Goal: Information Seeking & Learning: Learn about a topic

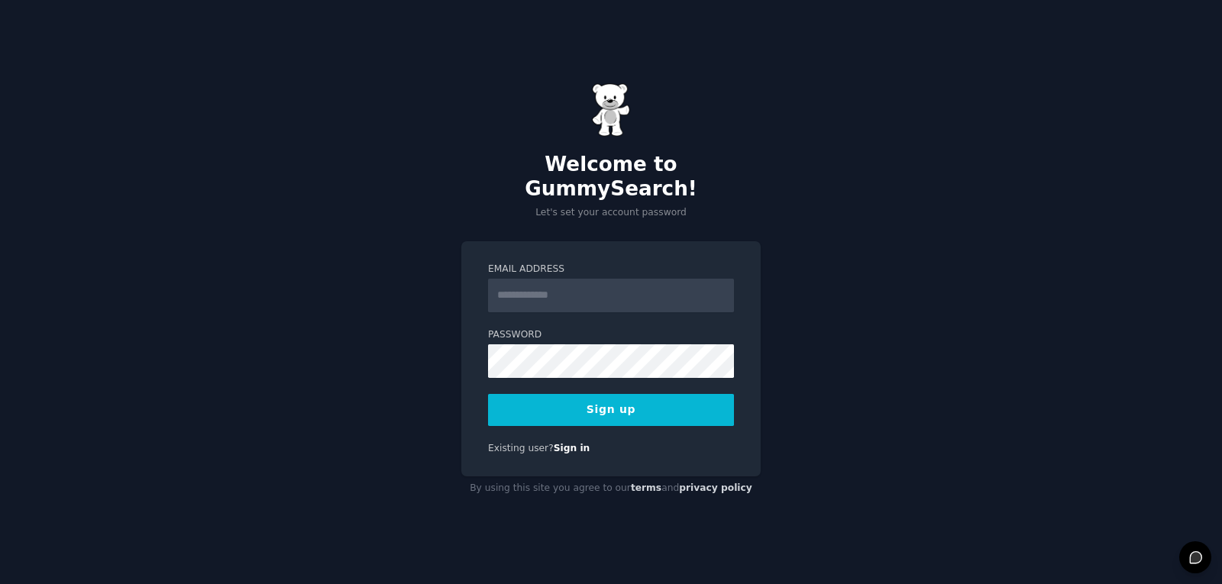
drag, startPoint x: 0, startPoint y: 0, endPoint x: 539, endPoint y: 290, distance: 612.3
click at [539, 290] on input "Email Address" at bounding box center [611, 296] width 246 height 34
type input "*"
click at [538, 286] on input "**********" at bounding box center [611, 296] width 246 height 34
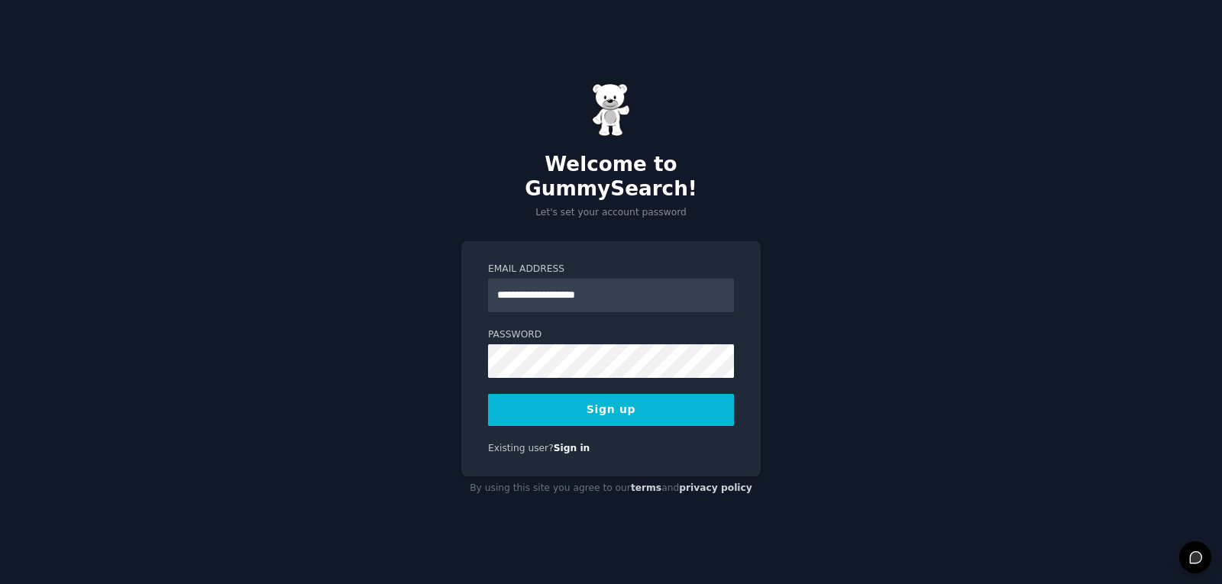
click at [538, 286] on input "**********" at bounding box center [611, 296] width 246 height 34
type input "**********"
click at [674, 406] on button "Sign up" at bounding box center [611, 410] width 246 height 32
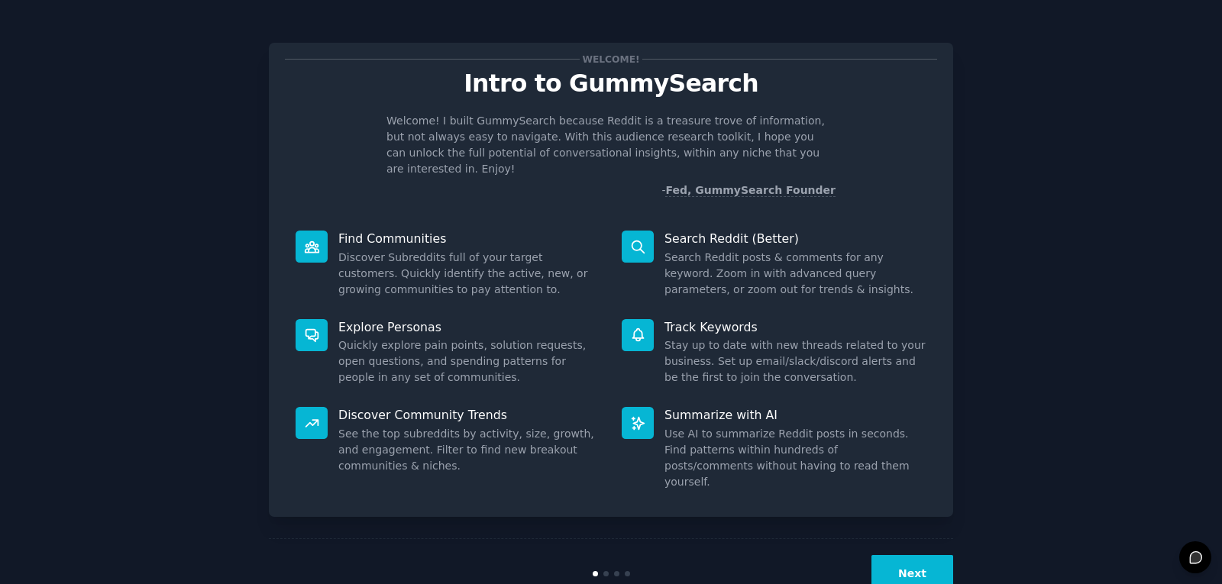
click at [932, 555] on button "Next" at bounding box center [912, 573] width 82 height 37
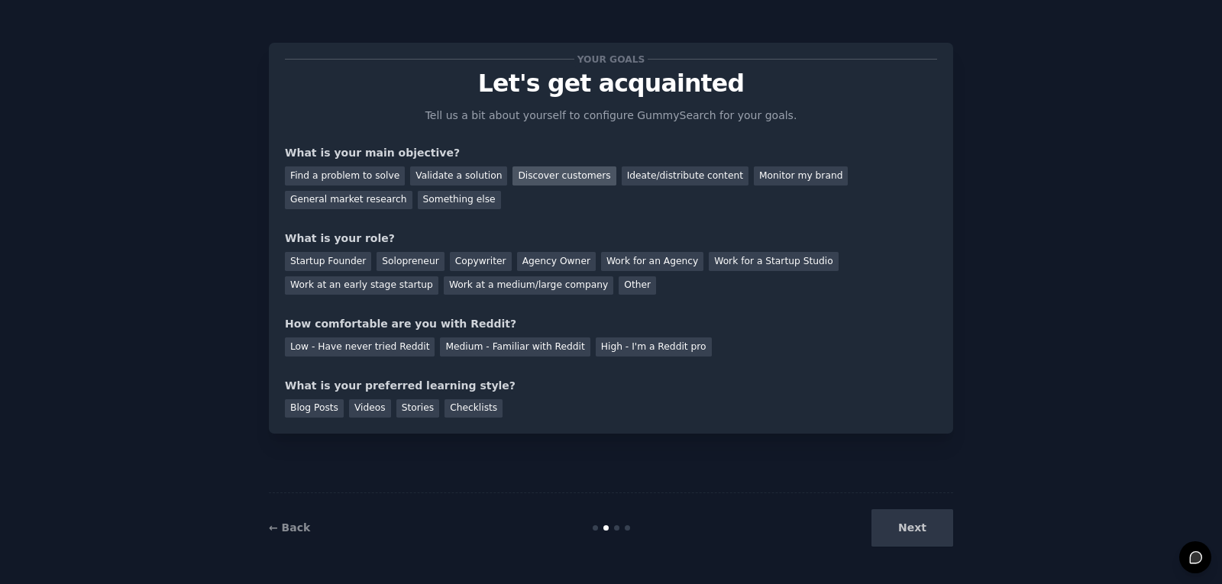
click at [559, 172] on div "Discover customers" at bounding box center [563, 175] width 103 height 19
click at [444, 286] on div "Work at a medium/large company" at bounding box center [529, 285] width 170 height 19
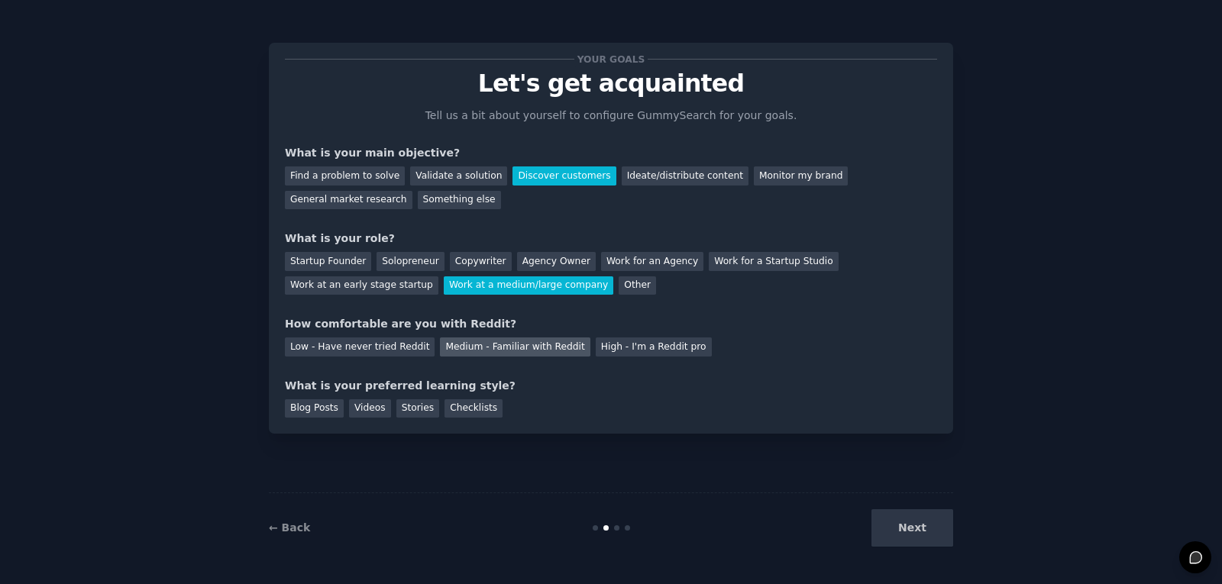
click at [515, 354] on div "Medium - Familiar with Reddit" at bounding box center [515, 347] width 150 height 19
click at [395, 351] on div "Low - Have never tried Reddit" at bounding box center [360, 347] width 150 height 19
click at [322, 407] on div "Blog Posts" at bounding box center [314, 408] width 59 height 19
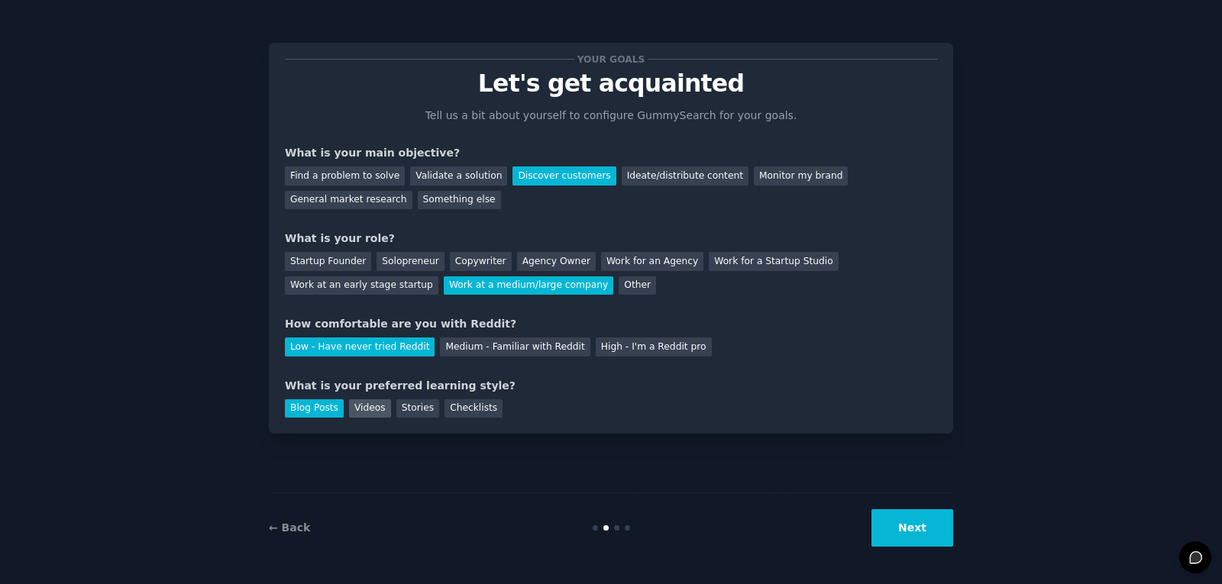
click at [364, 412] on div "Videos" at bounding box center [370, 408] width 42 height 19
click at [922, 520] on button "Next" at bounding box center [912, 527] width 82 height 37
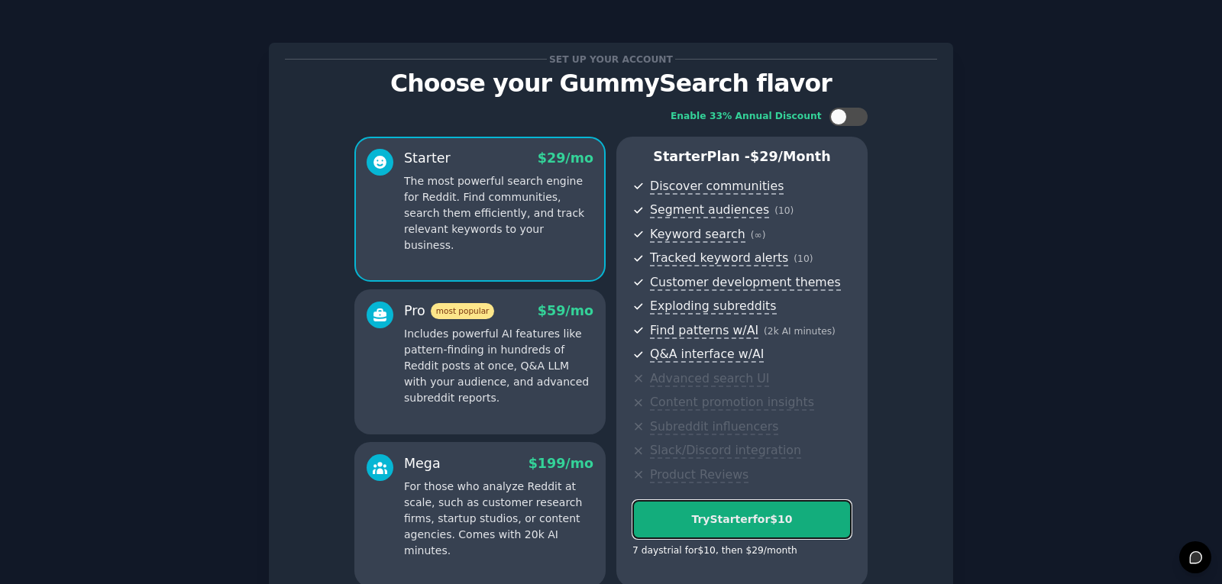
click at [815, 525] on div "Try Starter for $10" at bounding box center [742, 520] width 218 height 16
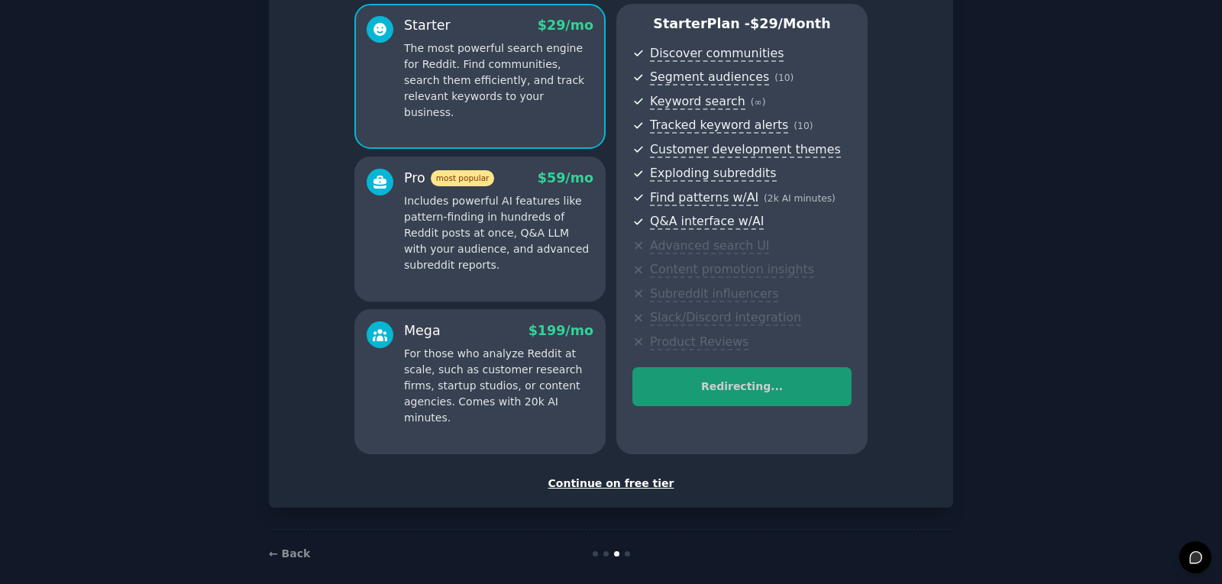
scroll to position [148, 0]
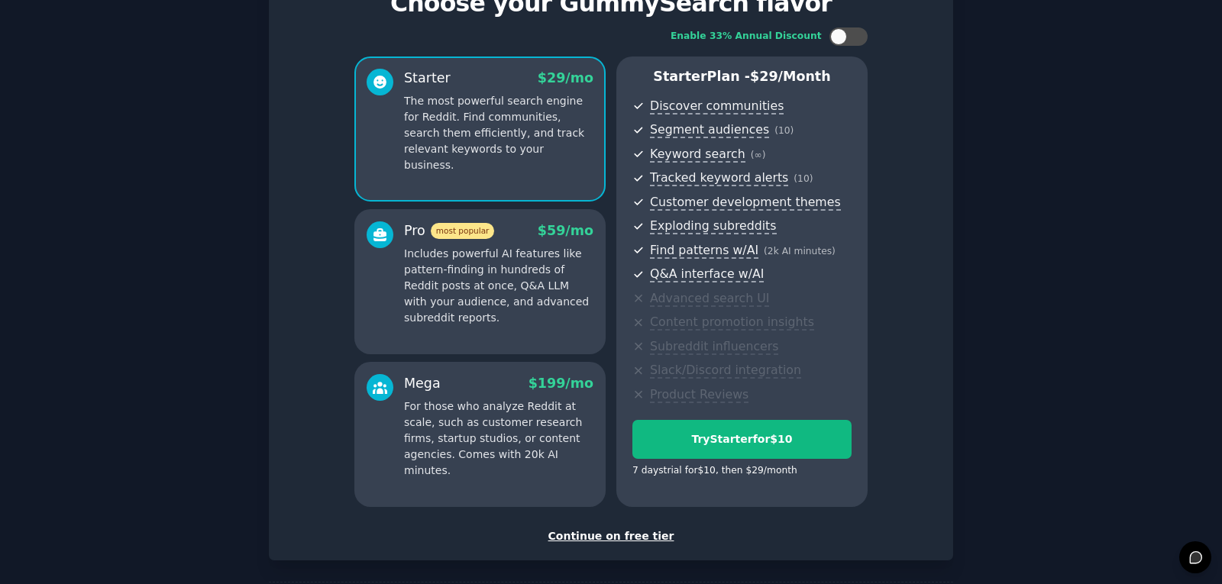
scroll to position [148, 0]
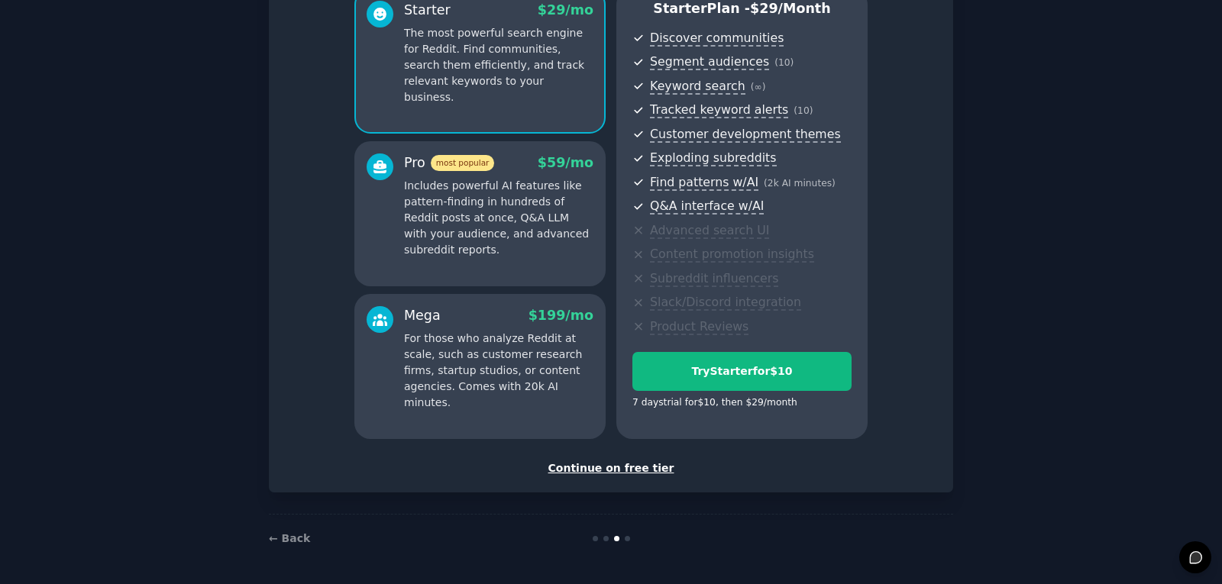
click at [606, 473] on div "Continue on free tier" at bounding box center [611, 468] width 652 height 16
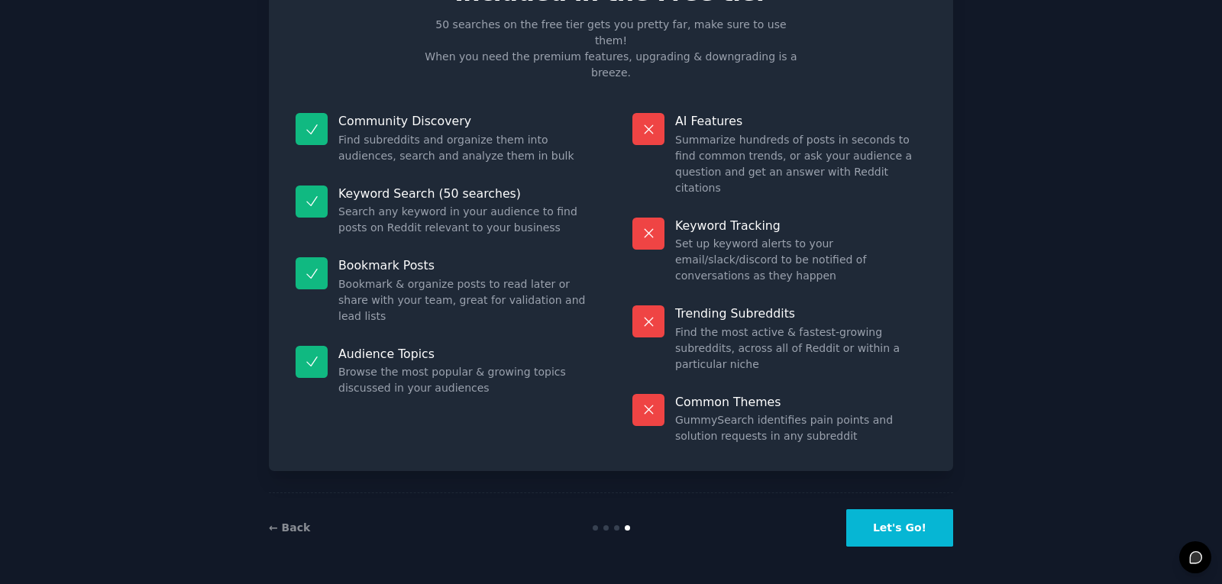
scroll to position [11, 0]
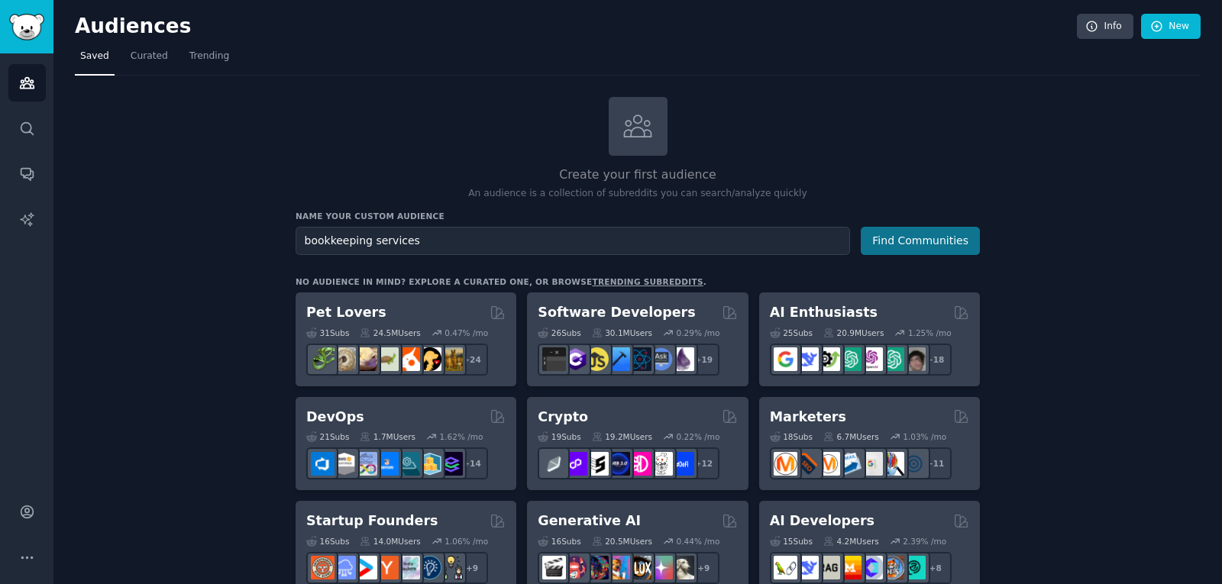
type input "bookkeeping services"
click at [913, 250] on button "Find Communities" at bounding box center [920, 241] width 119 height 28
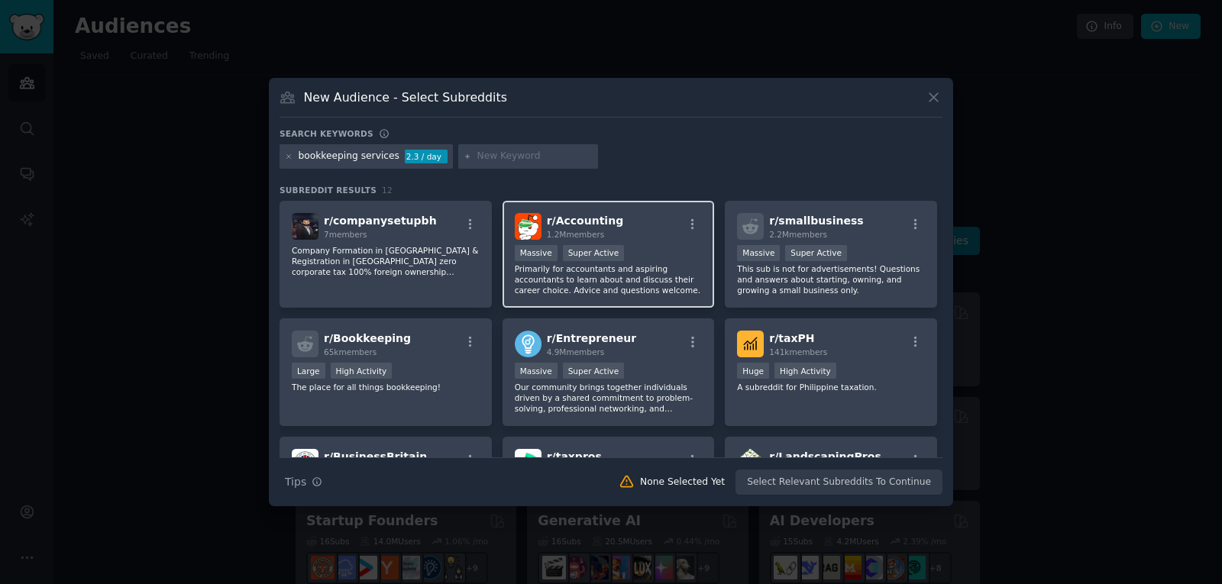
click at [602, 278] on p "Primarily for accountants and aspiring accountants to learn about and discuss t…" at bounding box center [609, 279] width 188 height 32
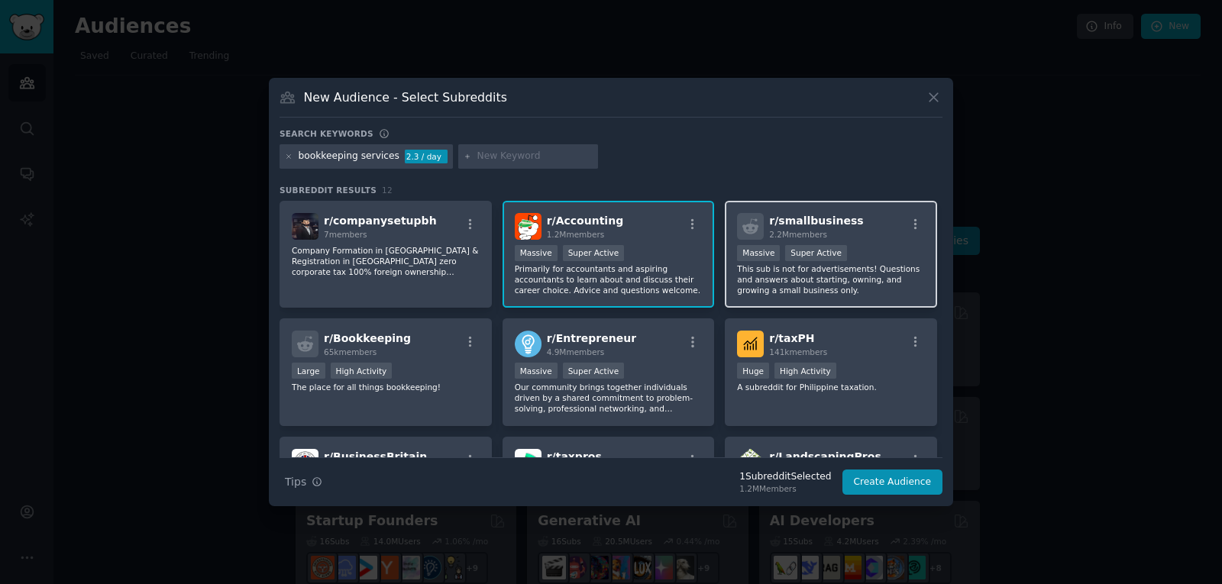
click at [794, 265] on p "This sub is not for advertisements! Questions and answers about starting, ownin…" at bounding box center [831, 279] width 188 height 32
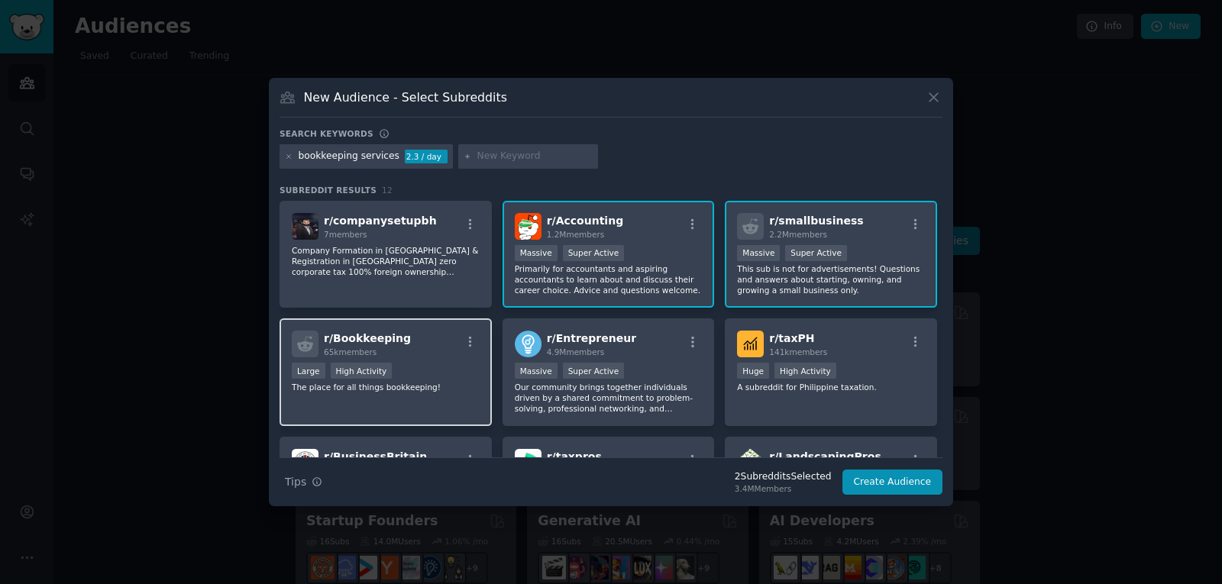
click at [423, 367] on div "Large High Activity" at bounding box center [386, 372] width 188 height 19
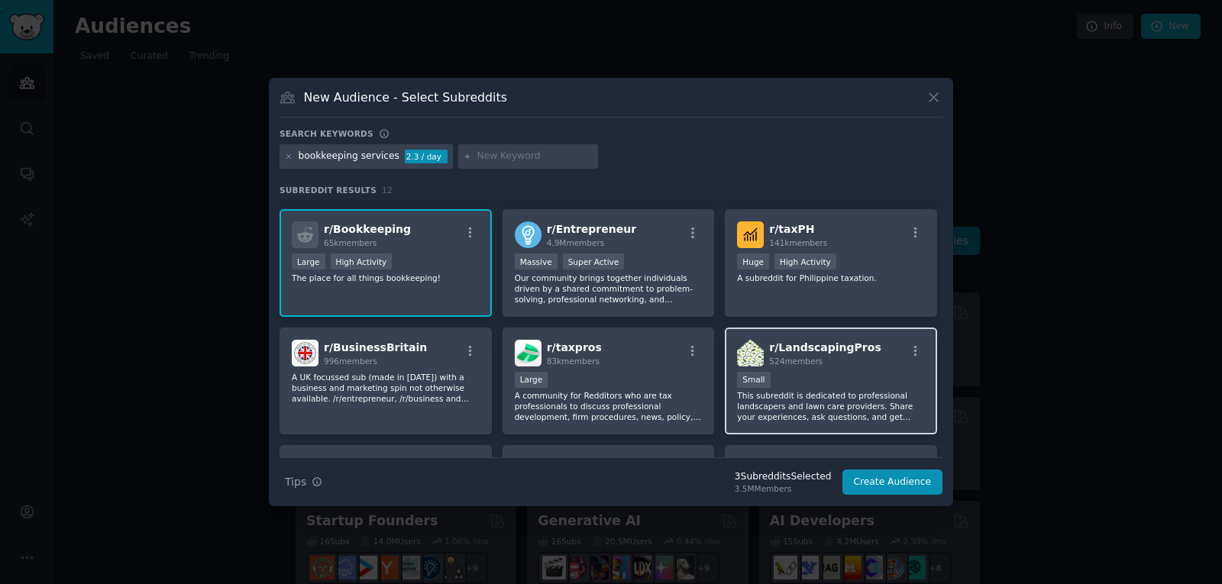
scroll to position [153, 0]
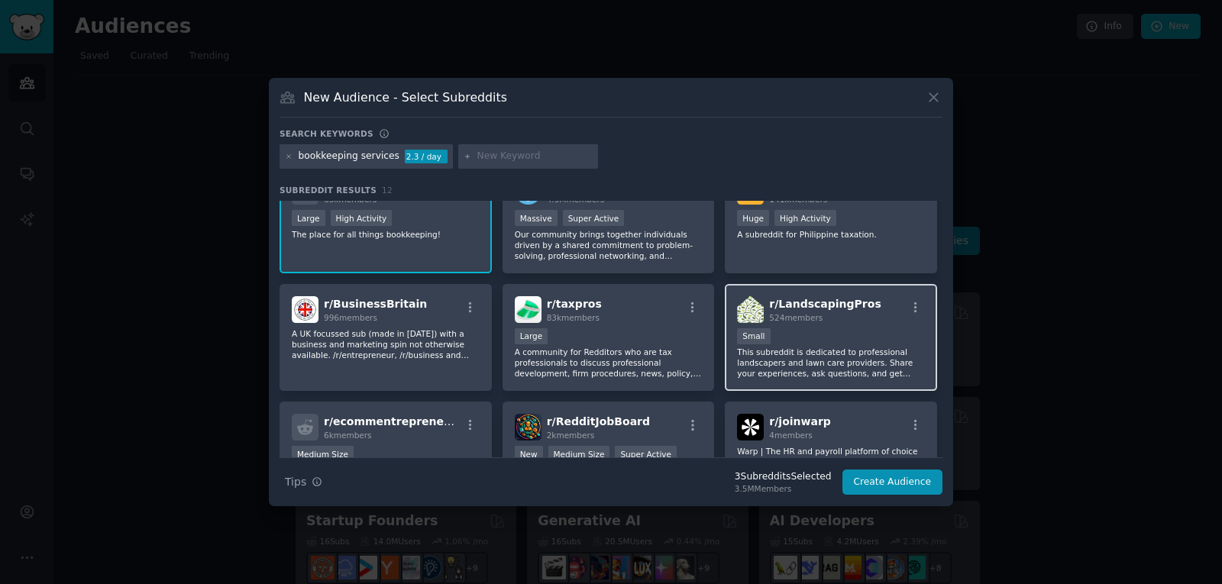
click at [798, 289] on div "r/ LandscapingPros 524 members Small This subreddit is dedicated to professiona…" at bounding box center [831, 338] width 212 height 108
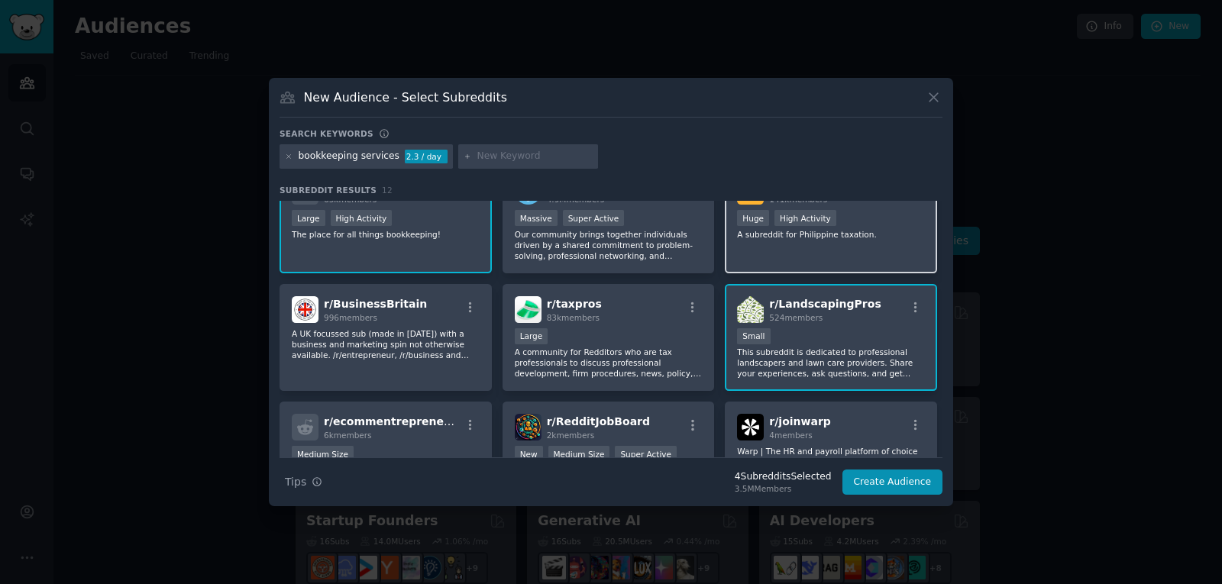
click at [807, 240] on div "r/ taxPH 141k members Huge High Activity A subreddit for Philippine taxation." at bounding box center [831, 220] width 212 height 108
click at [815, 334] on div "Small" at bounding box center [831, 337] width 188 height 19
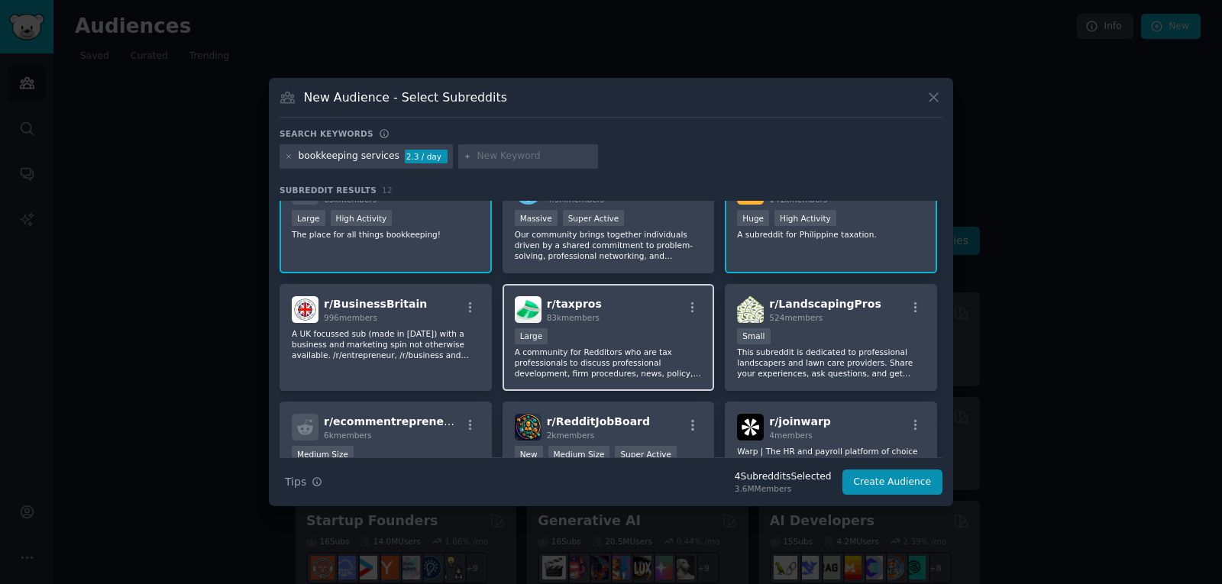
click at [606, 359] on p "A community for Redditors who are tax professionals to discuss professional dev…" at bounding box center [609, 363] width 188 height 32
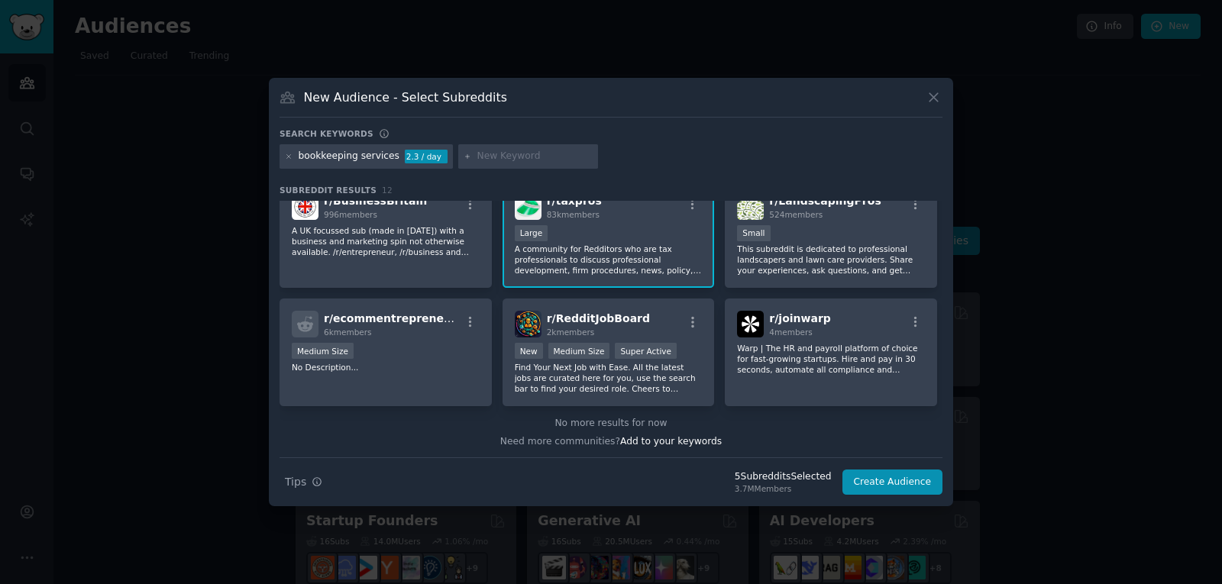
scroll to position [258, 0]
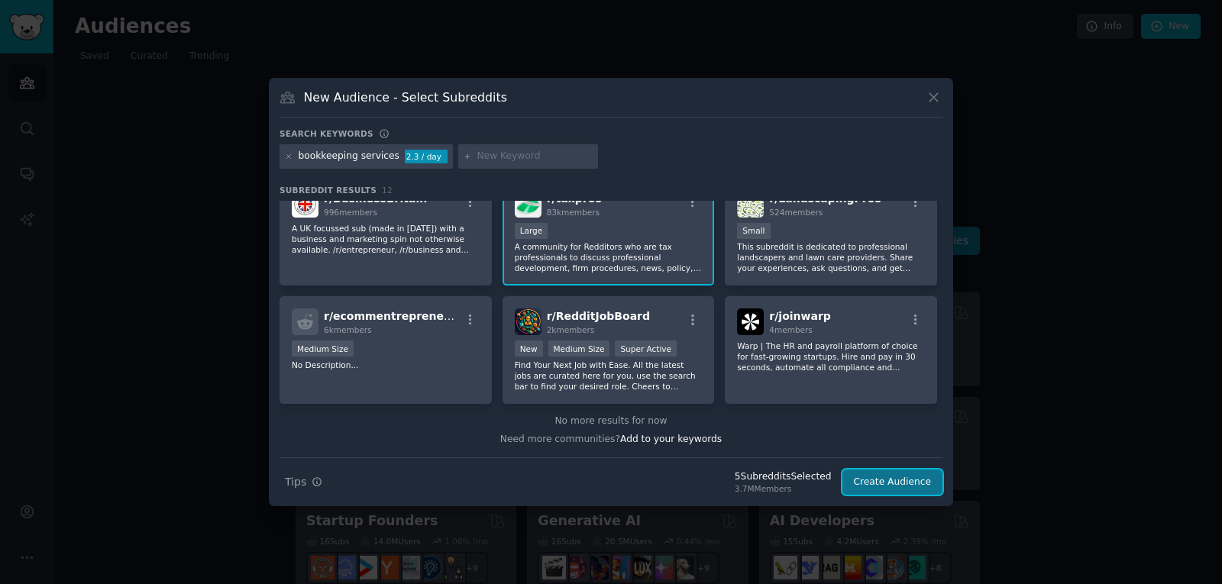
click at [890, 487] on button "Create Audience" at bounding box center [892, 483] width 101 height 26
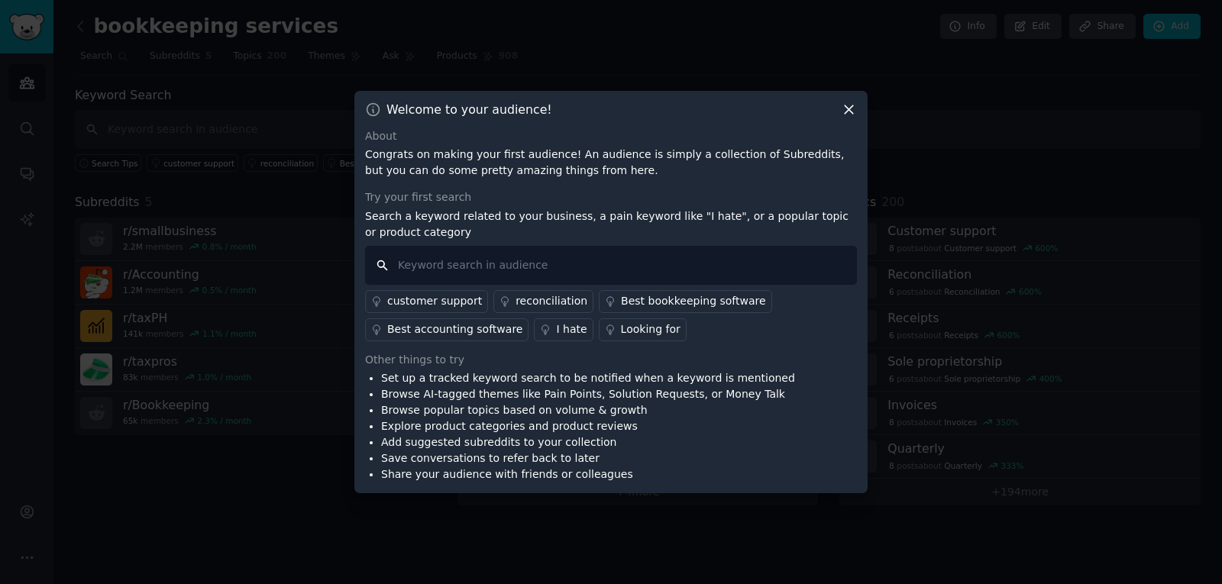
click at [593, 276] on input "text" at bounding box center [611, 265] width 492 height 39
click at [437, 303] on div "customer support" at bounding box center [434, 301] width 95 height 16
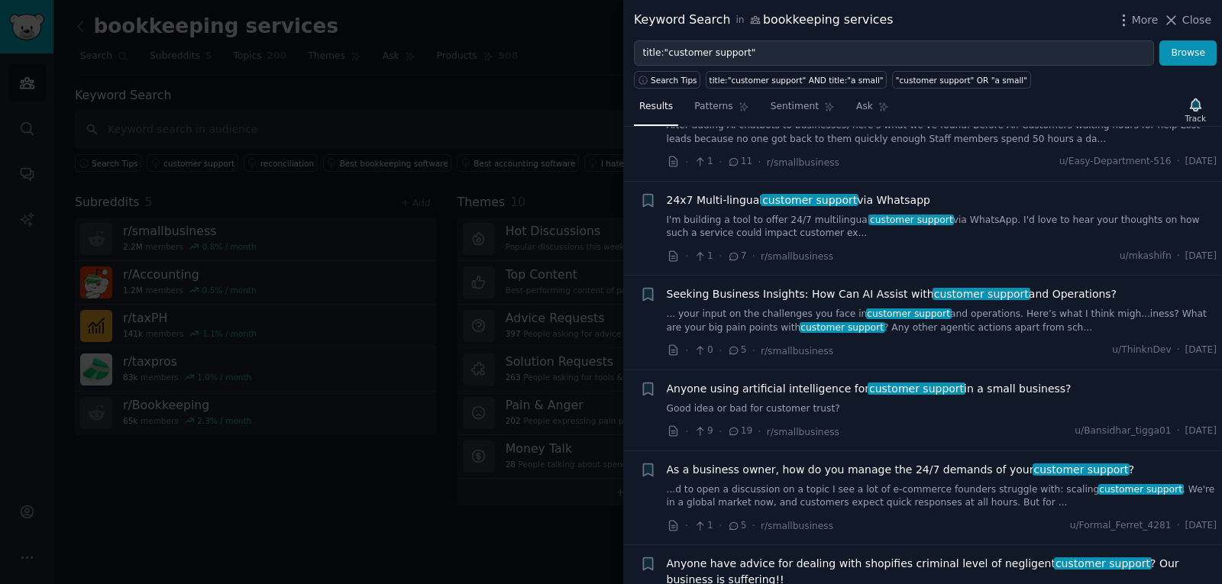
scroll to position [153, 0]
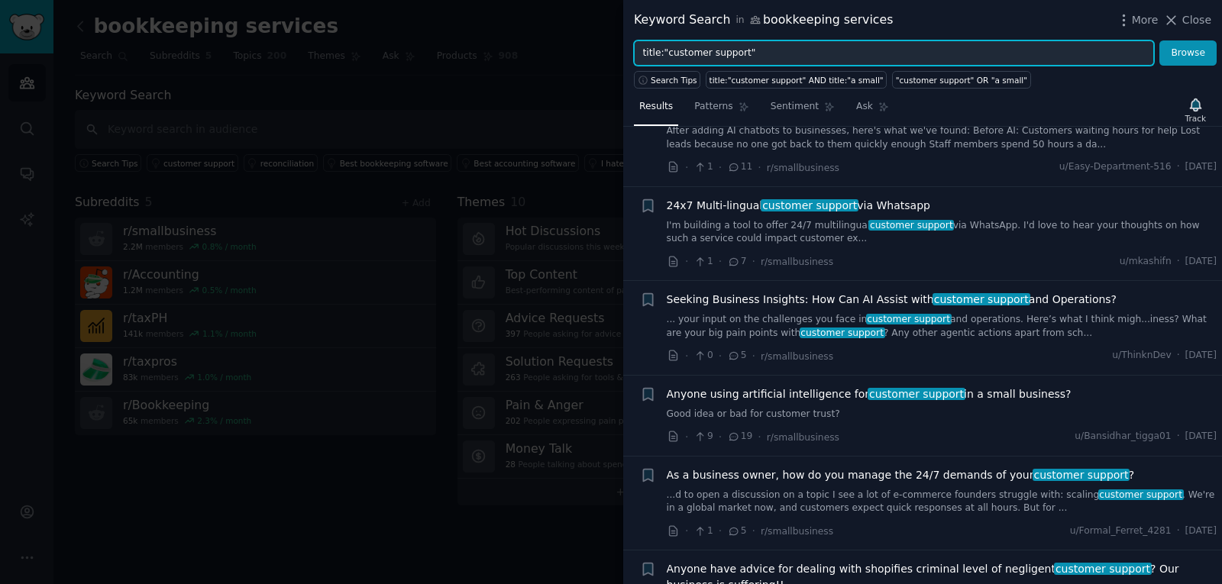
click at [753, 50] on input "title:"customer support"" at bounding box center [894, 53] width 520 height 26
drag, startPoint x: 737, startPoint y: 52, endPoint x: 664, endPoint y: 61, distance: 73.1
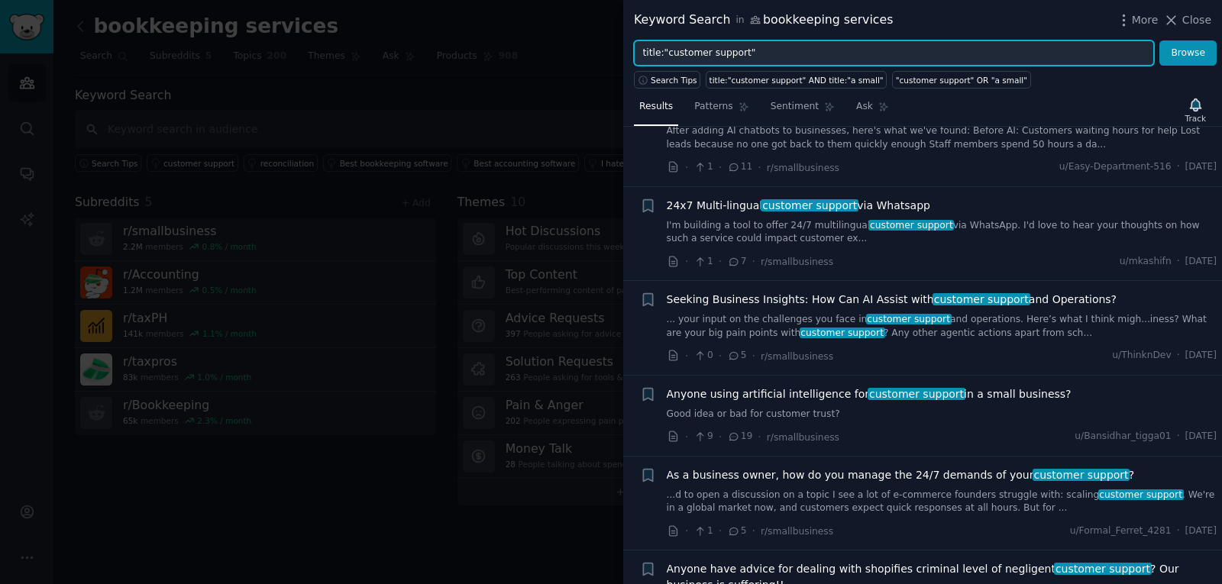
click at [664, 61] on input "title:"customer support"" at bounding box center [894, 53] width 520 height 26
click at [713, 53] on input "title:"bookkeepin services"" at bounding box center [894, 53] width 520 height 26
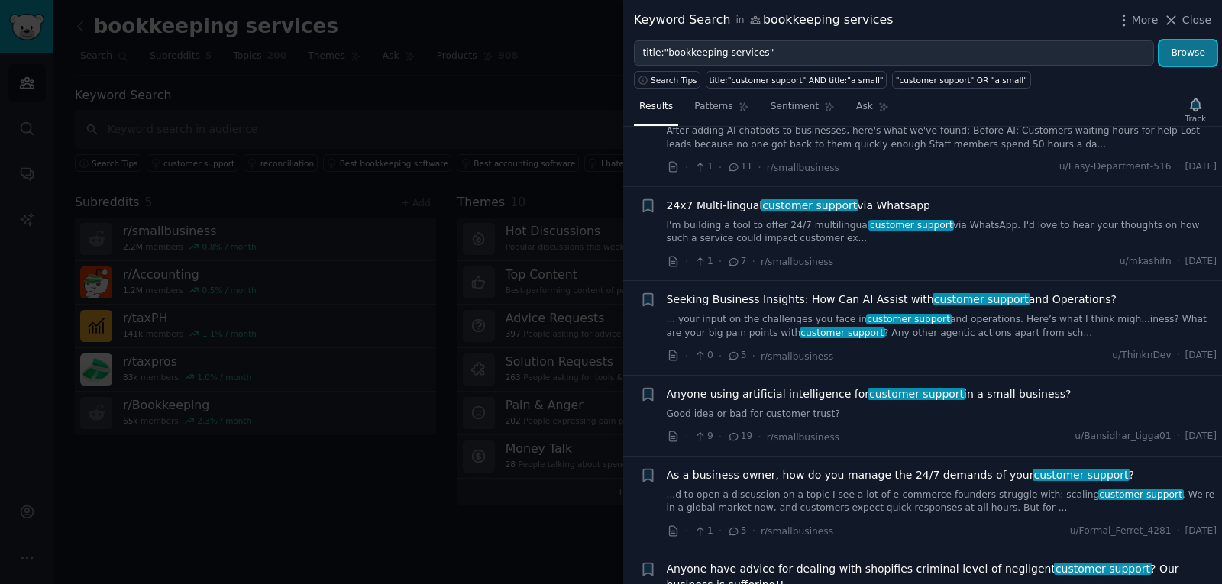
click at [1181, 55] on button "Browse" at bounding box center [1187, 53] width 57 height 26
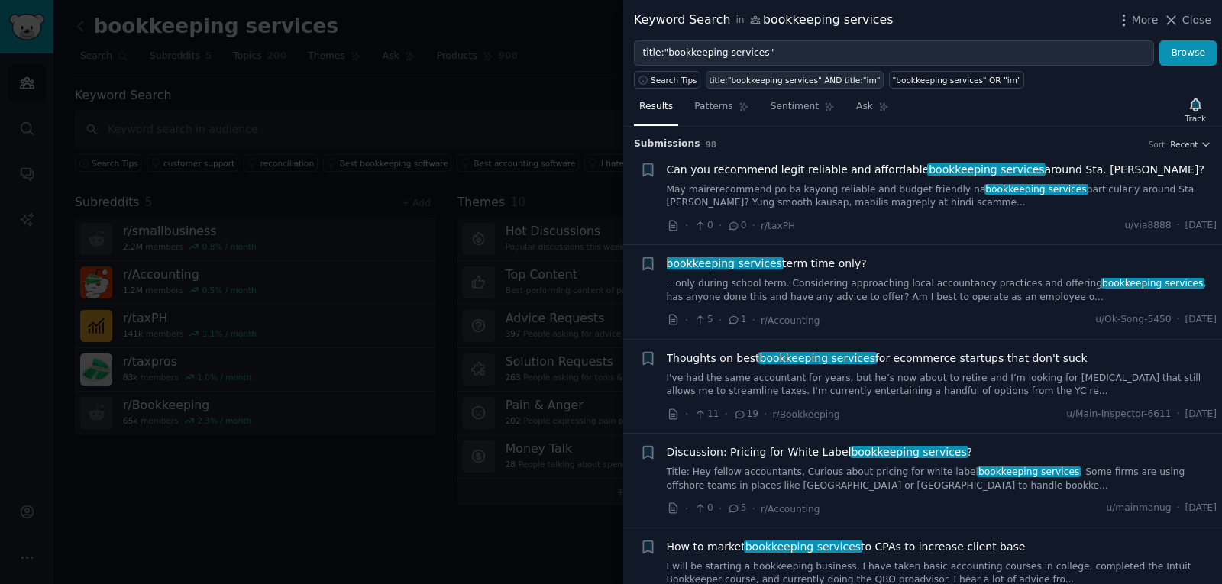
click at [806, 73] on link "title:"bookkeeping services" AND title:"im"" at bounding box center [795, 80] width 178 height 18
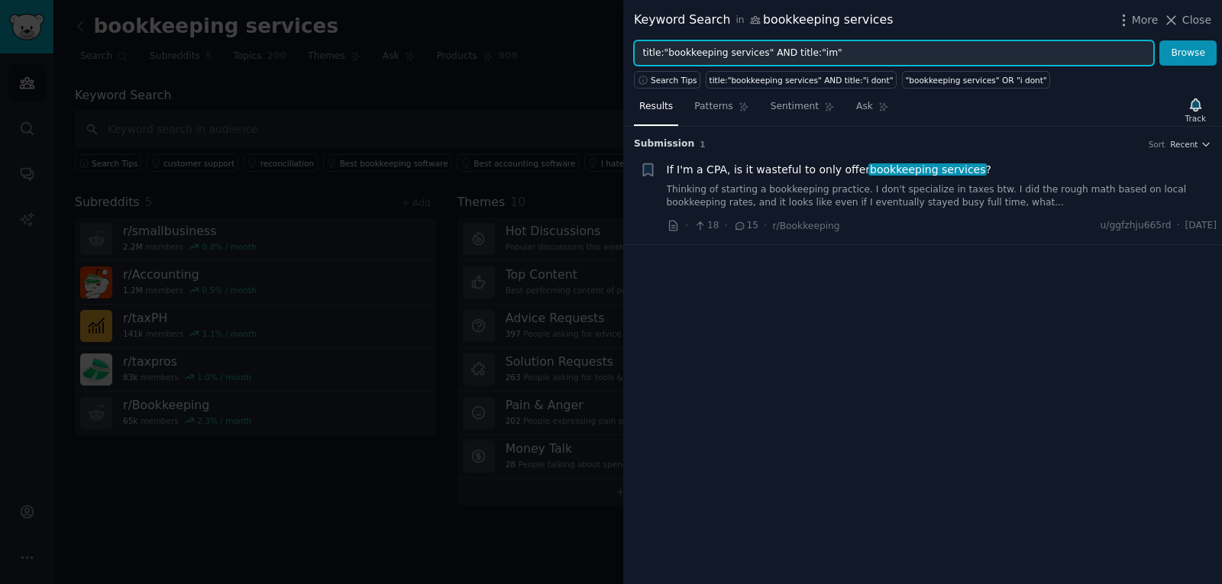
click at [820, 52] on input "title:"bookkeeping services" AND title:"im"" at bounding box center [894, 53] width 520 height 26
drag, startPoint x: 820, startPoint y: 52, endPoint x: 757, endPoint y: 63, distance: 64.3
click at [757, 63] on input "title:"bookkeeping services" AND title:"im"" at bounding box center [894, 53] width 520 height 26
type input "title:"bookkeeping services""
click at [1159, 40] on button "Browse" at bounding box center [1187, 53] width 57 height 26
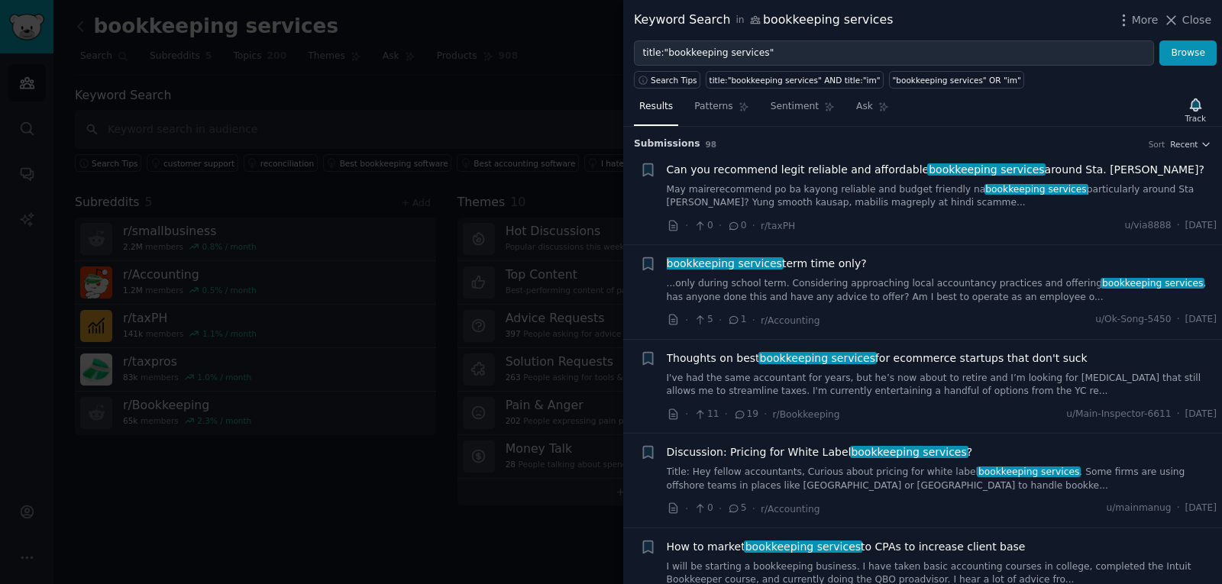
click at [803, 175] on span "Can you recommend legit reliable and affordable bookkeeping services around Sta…" at bounding box center [936, 170] width 538 height 16
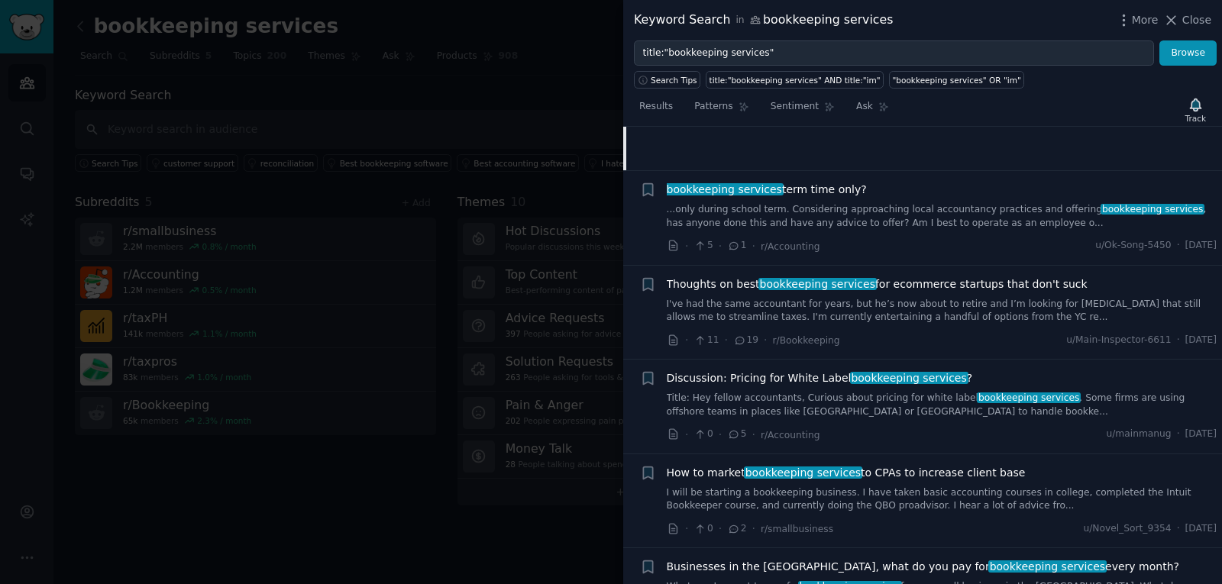
scroll to position [330, 0]
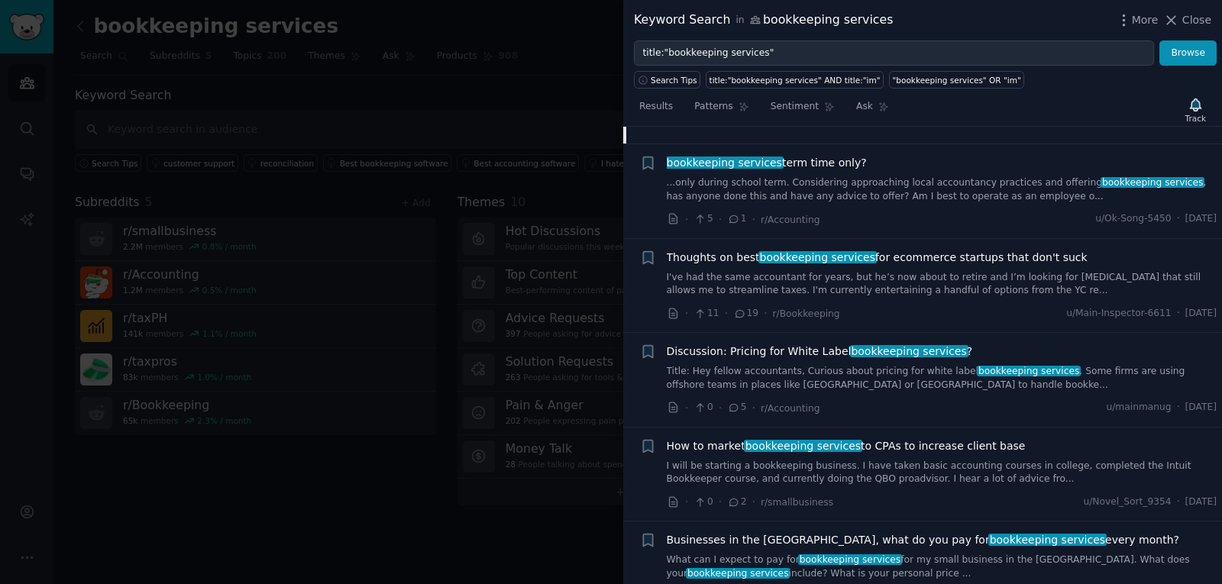
click at [890, 289] on link "I've had the same accountant for years, but he’s now about to retire and I’m lo…" at bounding box center [942, 284] width 551 height 27
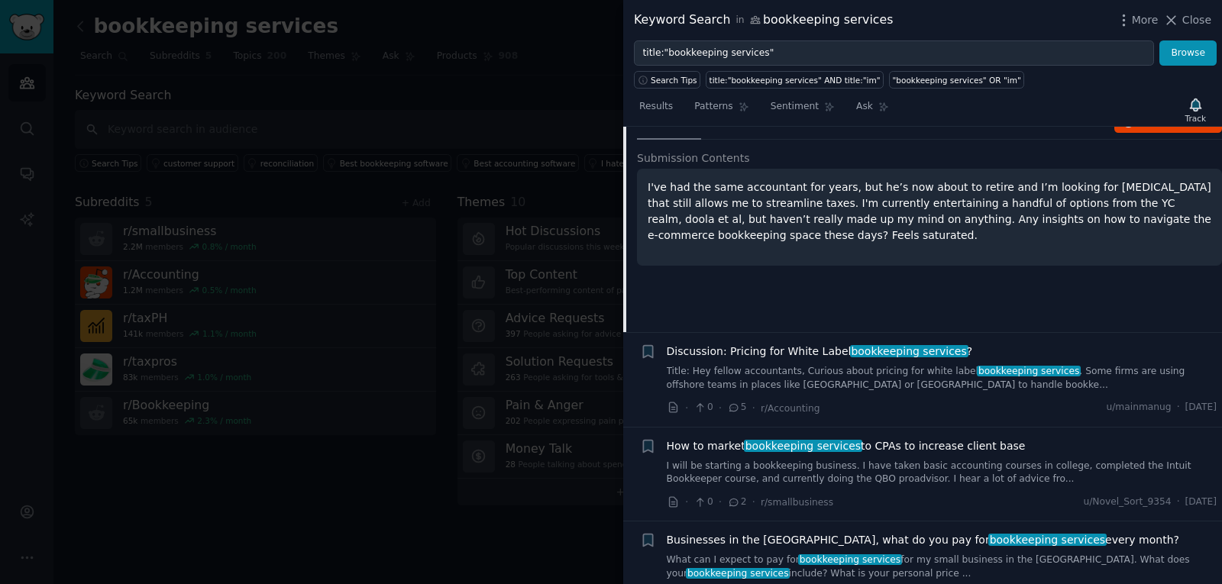
scroll to position [213, 0]
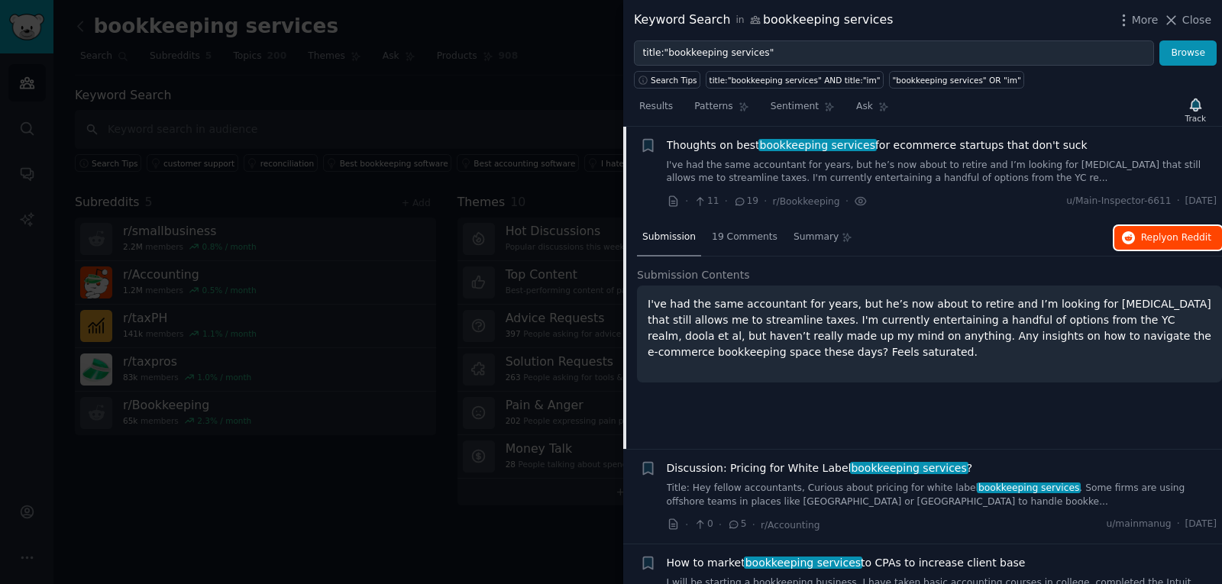
click at [1203, 237] on span "on Reddit" at bounding box center [1189, 237] width 44 height 11
